Goal: Transaction & Acquisition: Purchase product/service

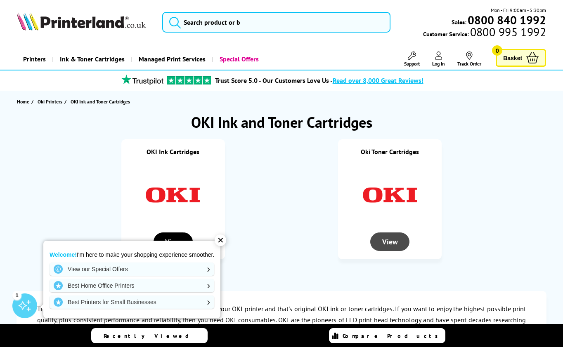
click at [391, 244] on div "View" at bounding box center [390, 242] width 40 height 19
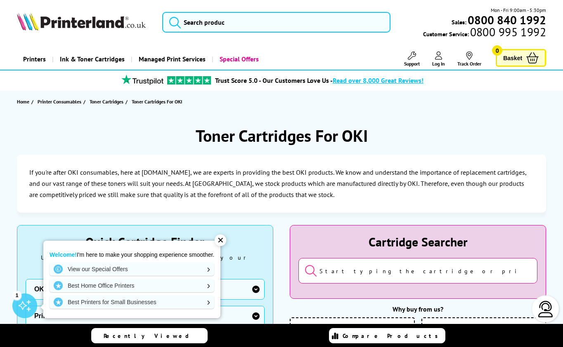
scroll to position [161, 0]
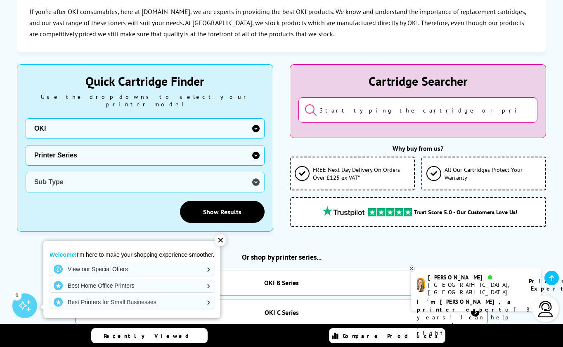
click at [423, 115] on input "search" at bounding box center [417, 110] width 239 height 26
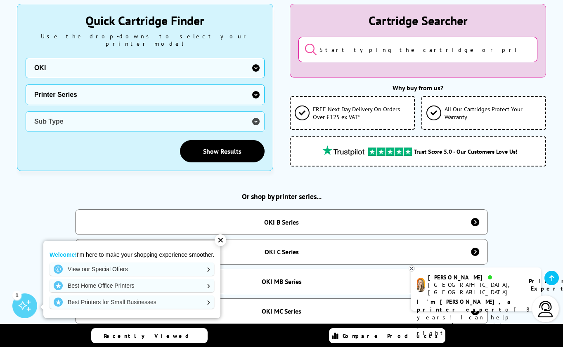
scroll to position [283, 0]
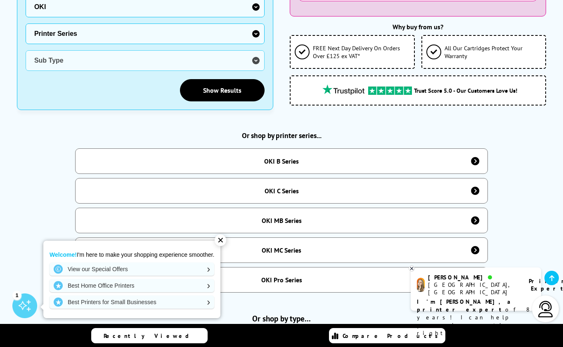
click at [272, 187] on div "OKI C Series" at bounding box center [281, 191] width 34 height 8
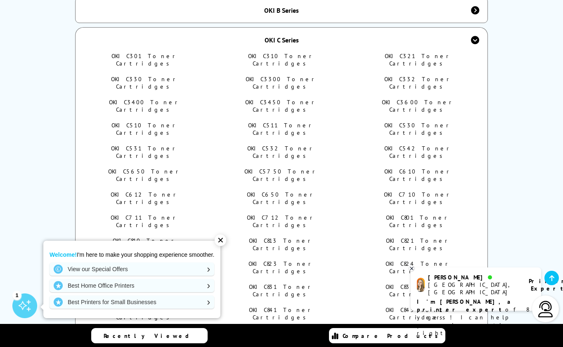
scroll to position [470, 0]
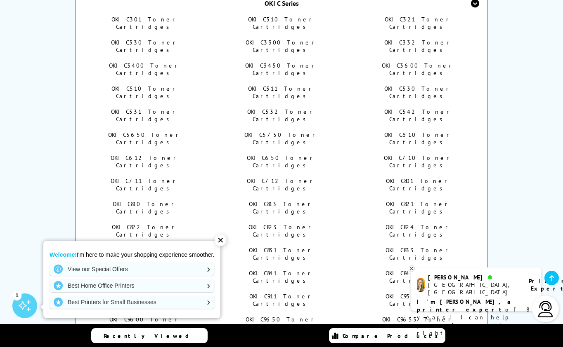
click at [411, 316] on link "OKI C9655 Toner Cartridges" at bounding box center [418, 323] width 72 height 15
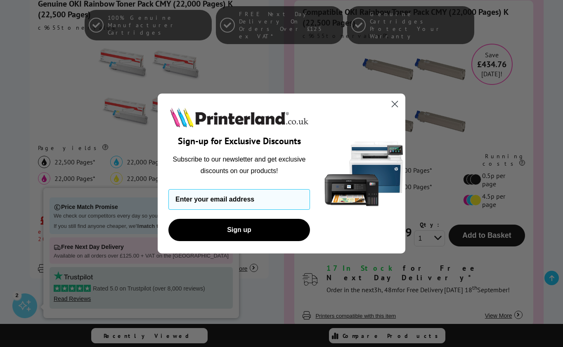
scroll to position [276, 0]
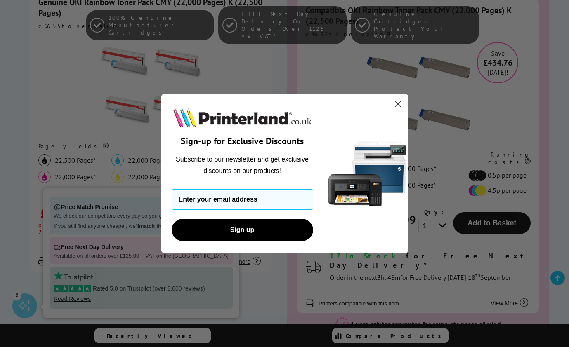
click at [104, 215] on div "Close dialog Sign-up for Exclusive Discounts Subscribe to our newsletter and ge…" at bounding box center [284, 173] width 569 height 347
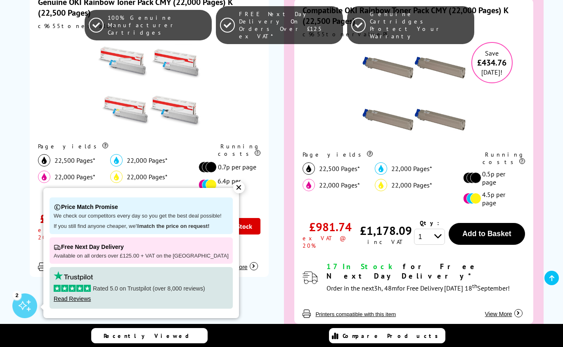
click at [233, 189] on div "✕" at bounding box center [239, 188] width 12 height 12
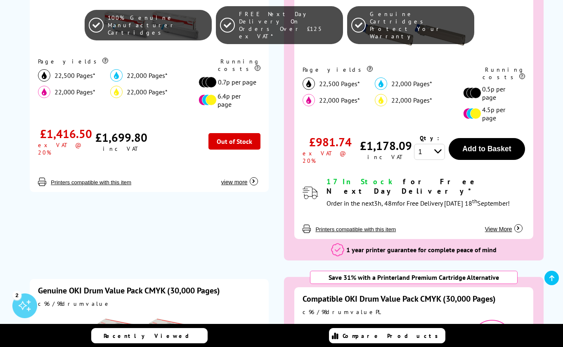
scroll to position [0, 0]
